Goal: Transaction & Acquisition: Obtain resource

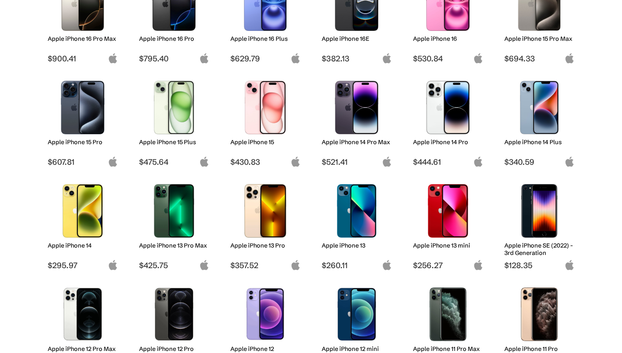
scroll to position [166, 0]
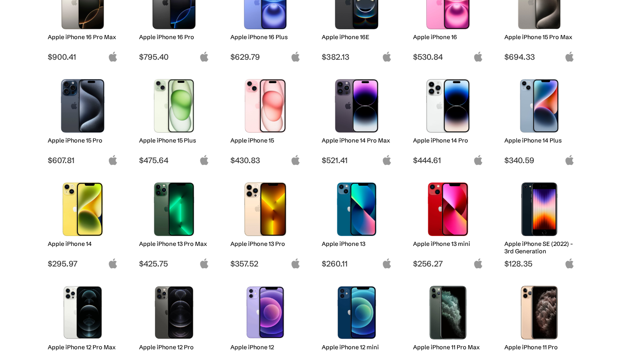
click at [48, 243] on h2 "Apple iPhone 14" at bounding box center [83, 243] width 70 height 7
click at [77, 243] on h2 "Apple iPhone 14" at bounding box center [83, 243] width 70 height 7
click at [102, 191] on img at bounding box center [83, 208] width 58 height 53
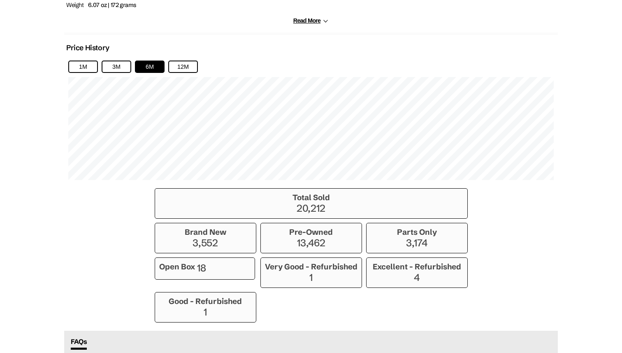
scroll to position [543, 0]
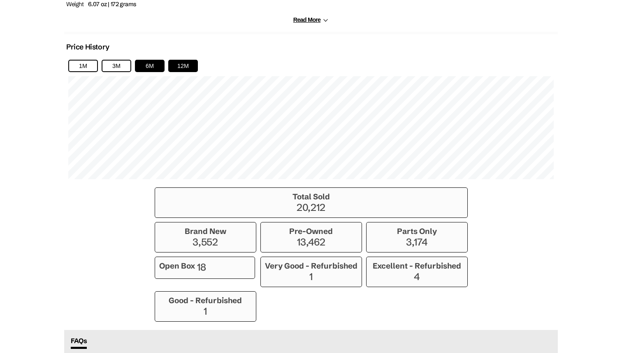
click at [189, 66] on button "12M" at bounding box center [183, 66] width 30 height 12
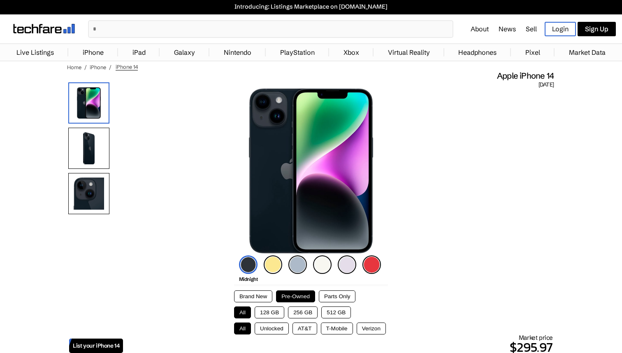
scroll to position [0, 0]
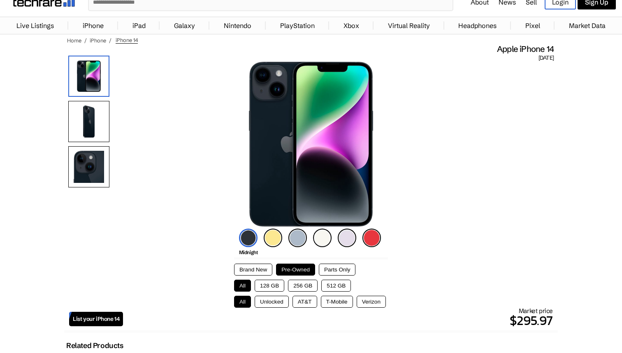
click at [306, 285] on button "256 GB" at bounding box center [303, 285] width 30 height 12
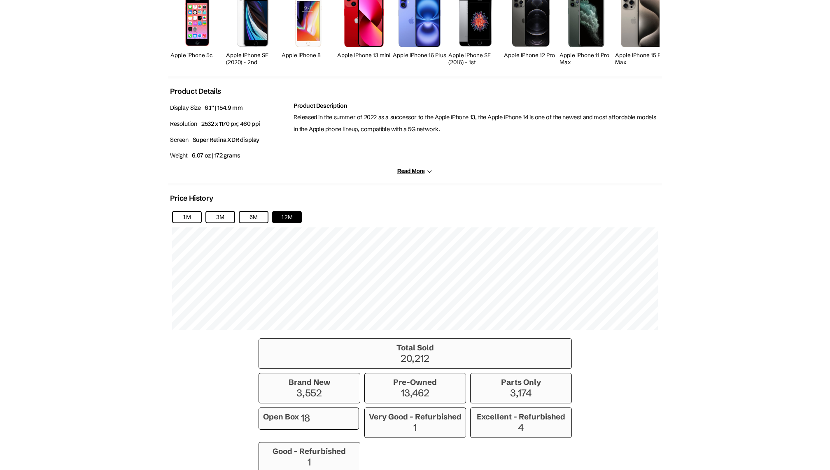
scroll to position [204, 0]
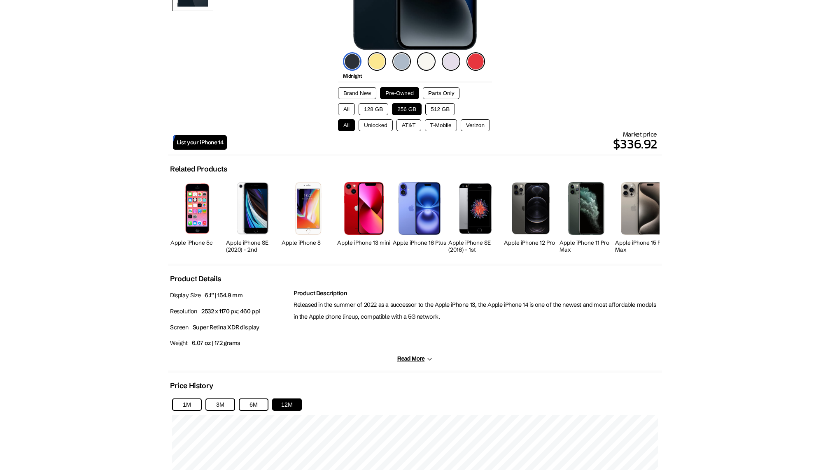
click at [377, 109] on button "128 GB" at bounding box center [373, 109] width 30 height 12
click at [406, 107] on button "256 GB" at bounding box center [407, 109] width 30 height 12
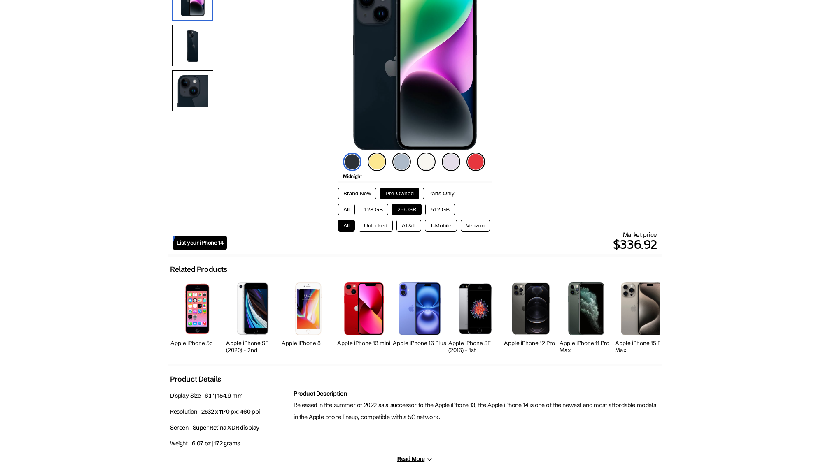
scroll to position [0, 0]
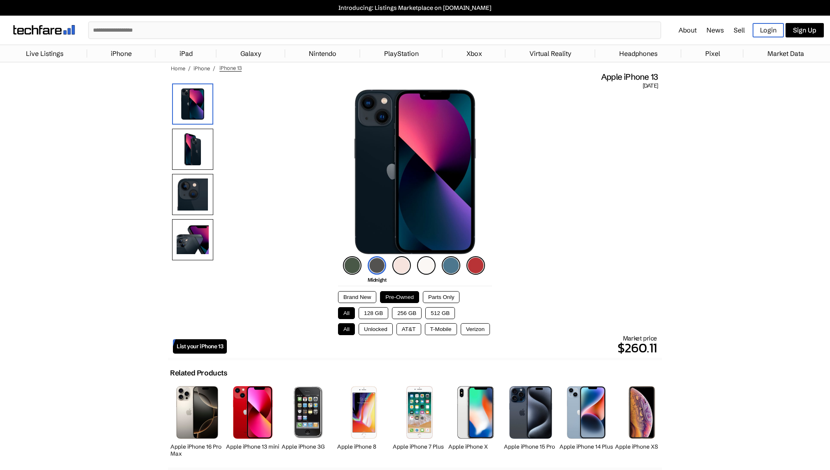
click at [396, 309] on button "256 GB" at bounding box center [407, 313] width 30 height 12
click at [367, 311] on button "128 GB" at bounding box center [373, 313] width 30 height 12
click at [397, 311] on button "256 GB" at bounding box center [407, 313] width 30 height 12
click at [430, 309] on button "512 GB" at bounding box center [440, 313] width 30 height 12
click at [395, 309] on button "256 GB" at bounding box center [407, 313] width 30 height 12
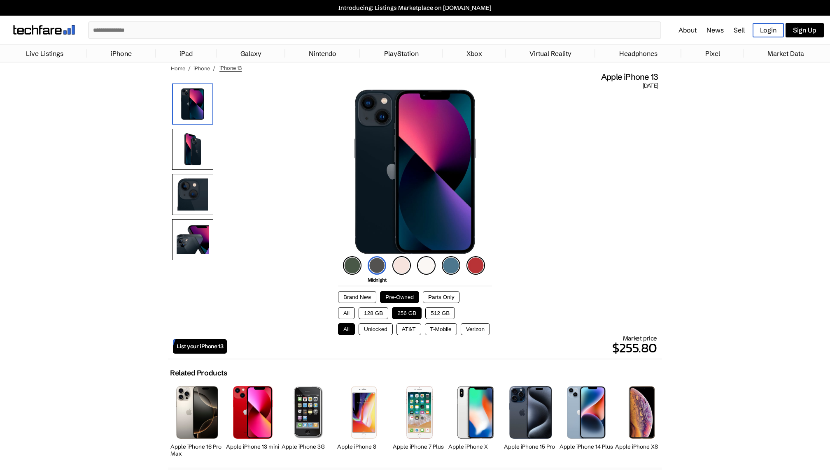
click at [442, 312] on button "512 GB" at bounding box center [440, 313] width 30 height 12
click at [409, 312] on button "256 GB" at bounding box center [407, 313] width 30 height 12
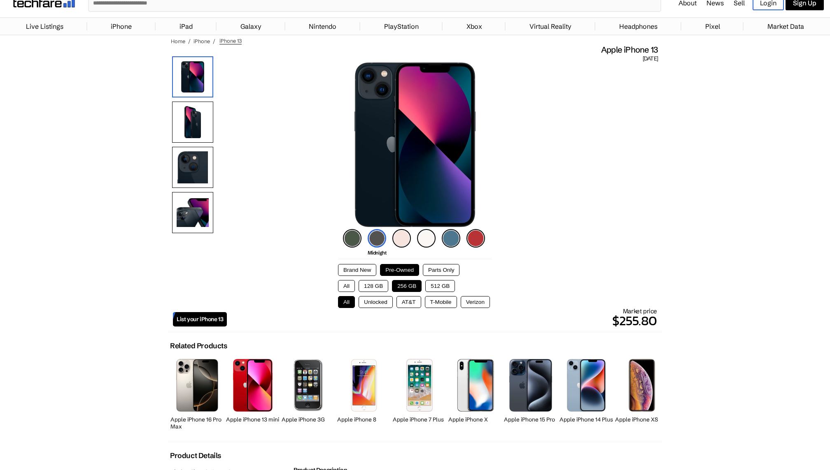
scroll to position [28, 0]
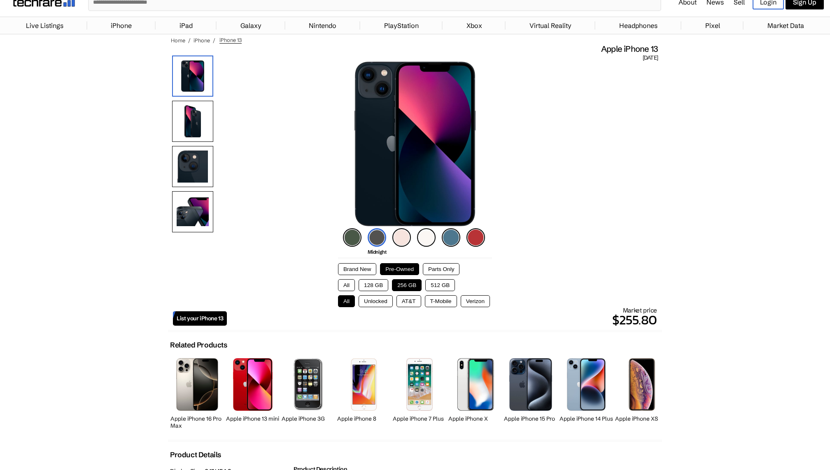
click at [372, 303] on button "Unlocked" at bounding box center [375, 301] width 34 height 12
click at [423, 240] on img at bounding box center [426, 237] width 19 height 19
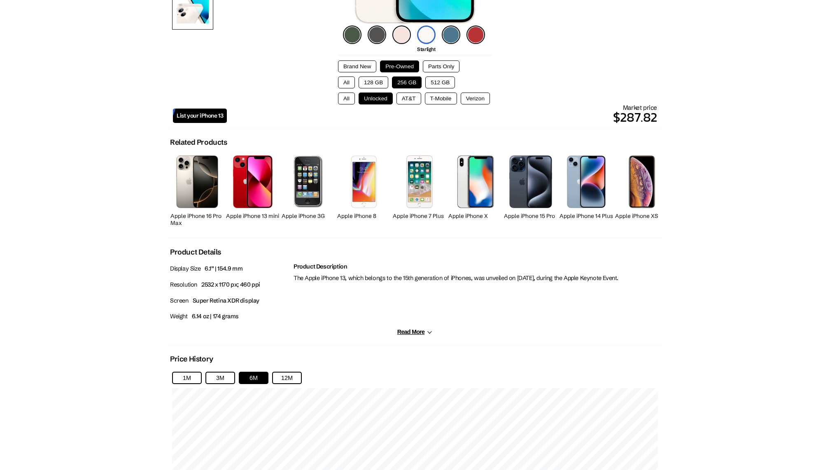
scroll to position [606, 0]
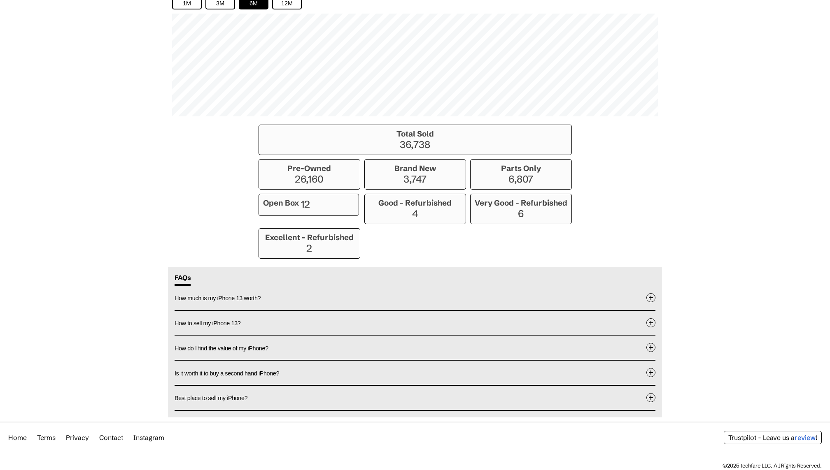
click at [316, 238] on h3 "Excellent - Refurbished" at bounding box center [309, 237] width 93 height 9
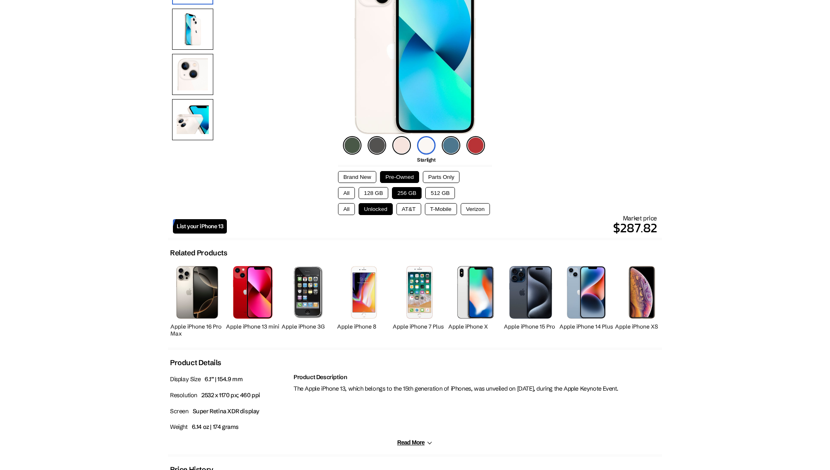
scroll to position [0, 0]
